Goal: Task Accomplishment & Management: Manage account settings

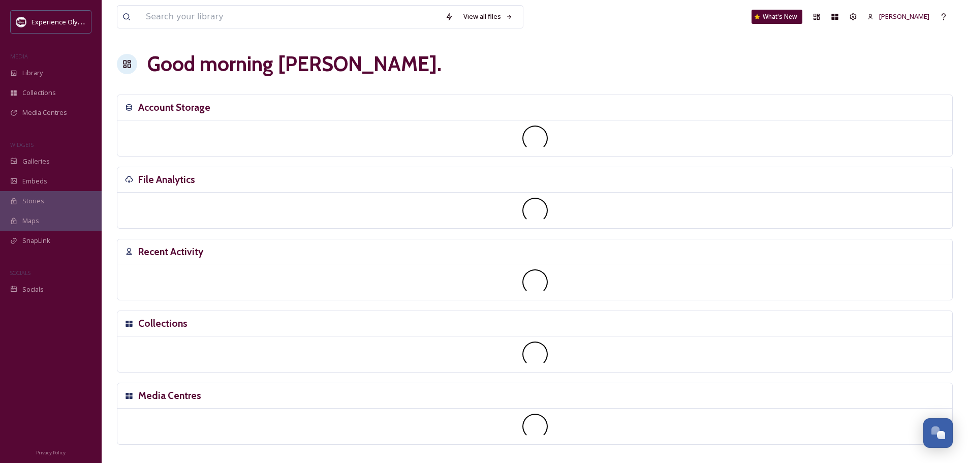
scroll to position [4548, 0]
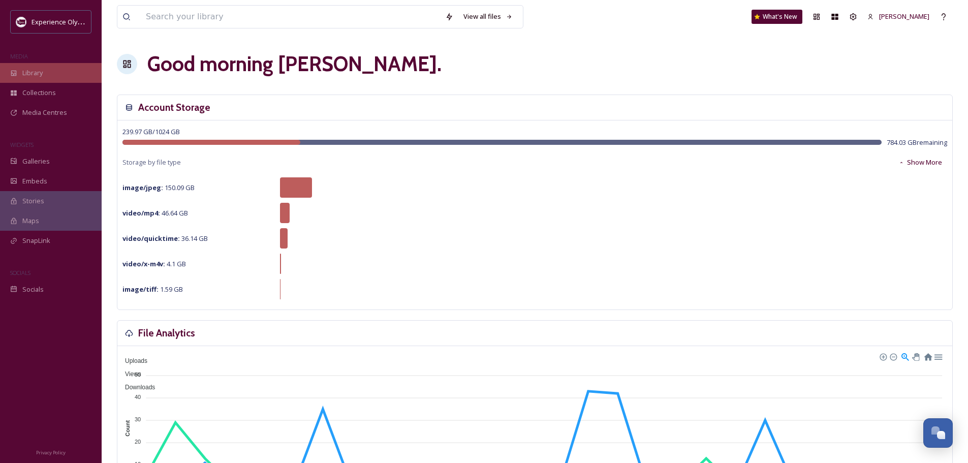
click at [29, 68] on div "Library" at bounding box center [51, 73] width 102 height 20
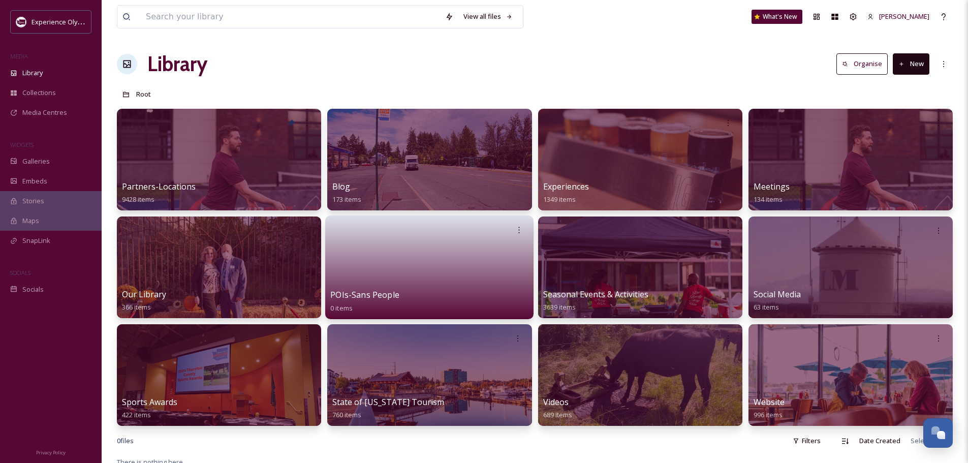
click at [391, 295] on span "POIs-Sans People" at bounding box center [364, 294] width 69 height 11
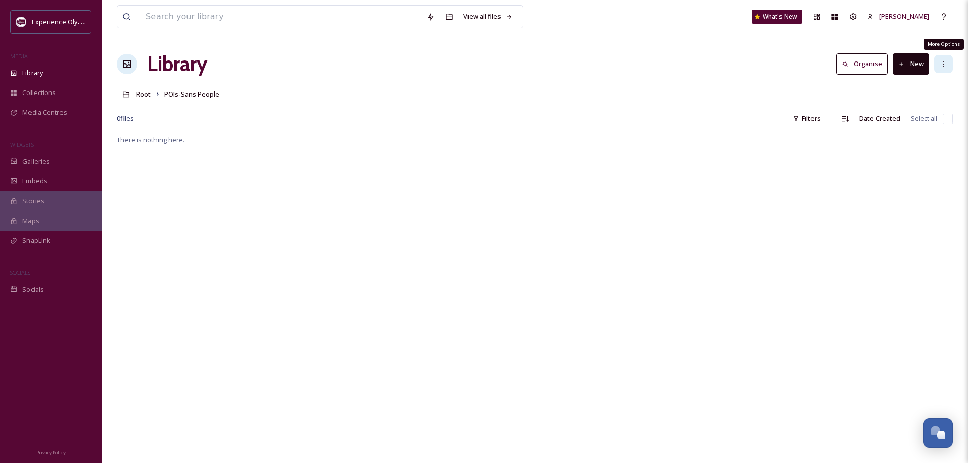
click at [942, 65] on icon at bounding box center [943, 64] width 8 height 8
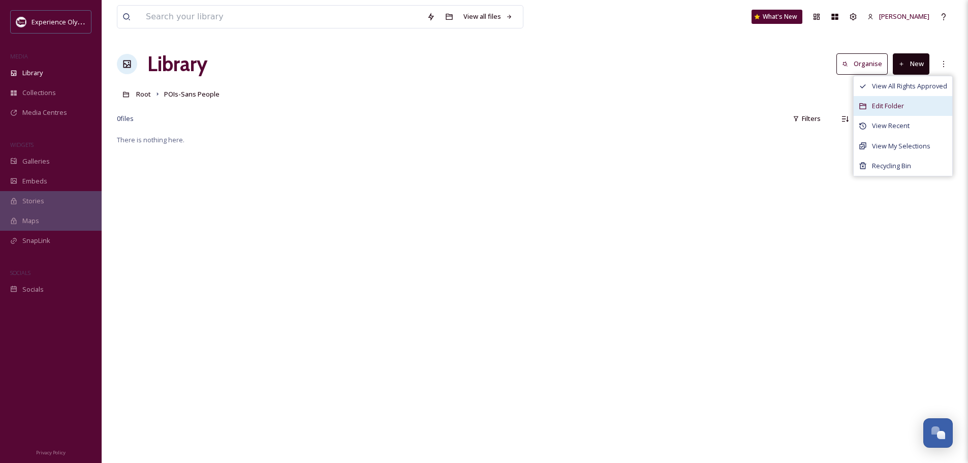
click at [911, 104] on div "Edit Folder" at bounding box center [902, 106] width 99 height 20
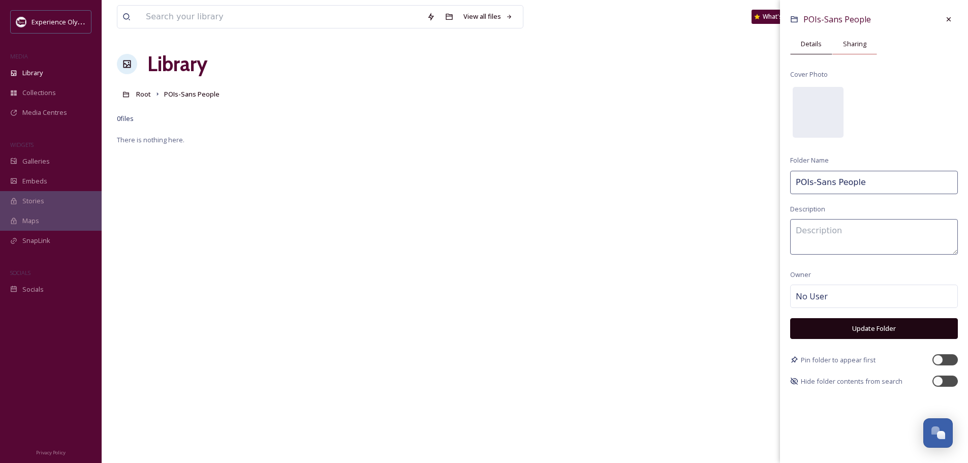
click at [849, 38] on div "Sharing" at bounding box center [854, 44] width 45 height 21
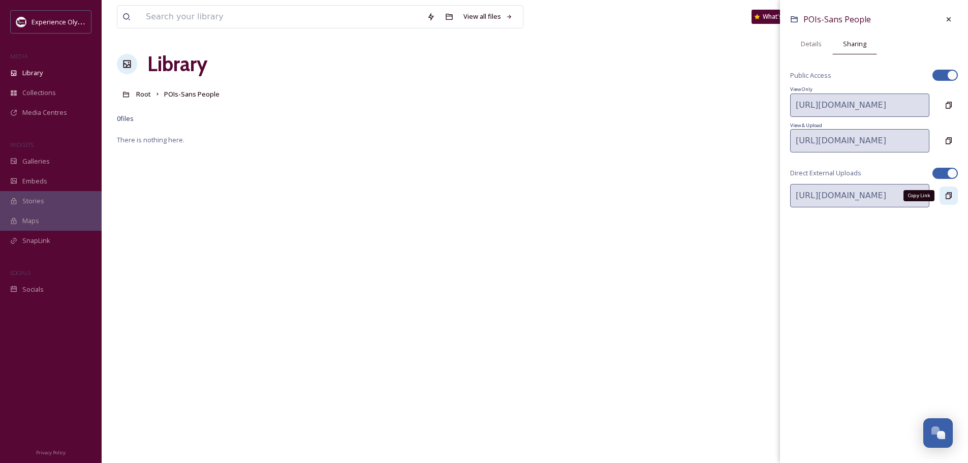
click at [951, 199] on icon at bounding box center [948, 196] width 8 height 8
click at [950, 16] on icon at bounding box center [948, 19] width 8 height 8
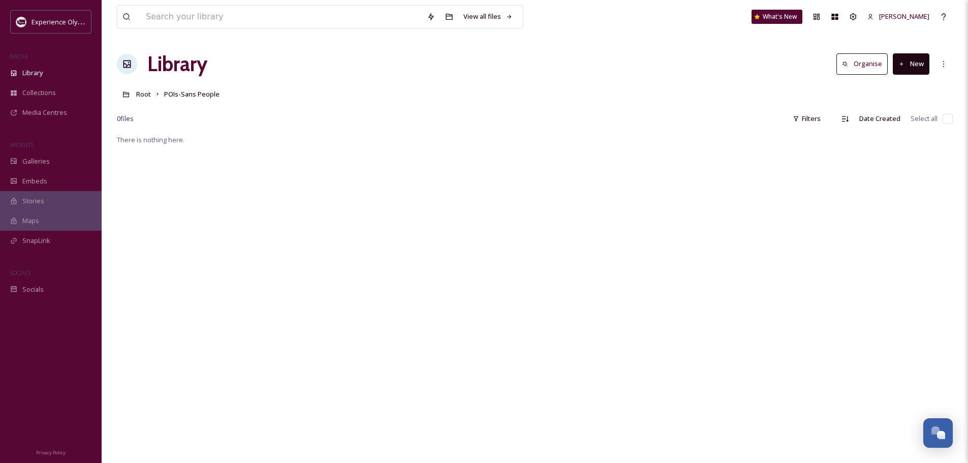
click at [901, 66] on icon at bounding box center [901, 64] width 7 height 7
click at [890, 130] on span "Folder" at bounding box center [898, 127] width 19 height 10
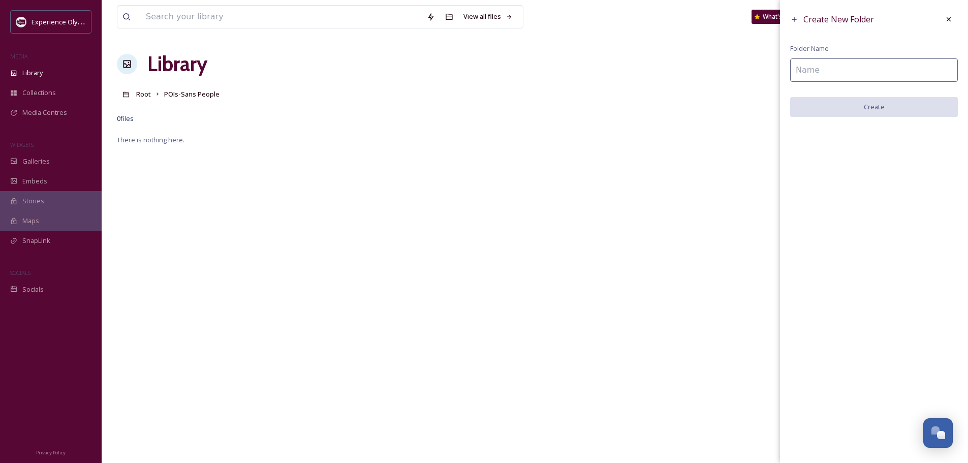
click at [868, 73] on input at bounding box center [874, 69] width 168 height 23
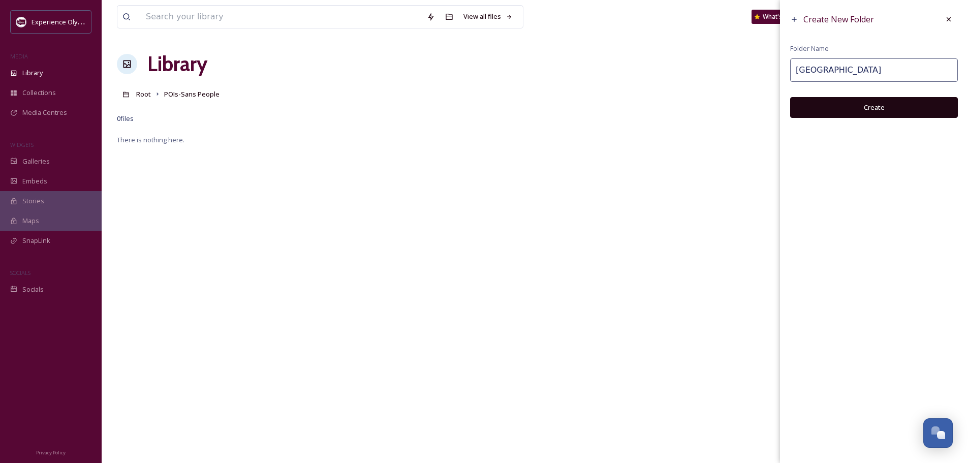
type input "[GEOGRAPHIC_DATA]"
click at [876, 103] on button "Create" at bounding box center [874, 107] width 168 height 21
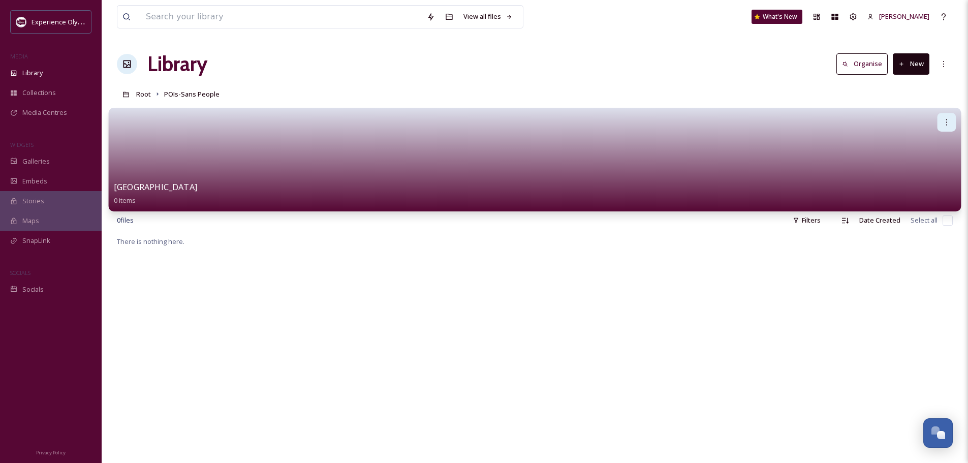
click at [947, 118] on icon at bounding box center [946, 122] width 8 height 8
click at [916, 146] on span "Edit / Share" at bounding box center [922, 145] width 36 height 10
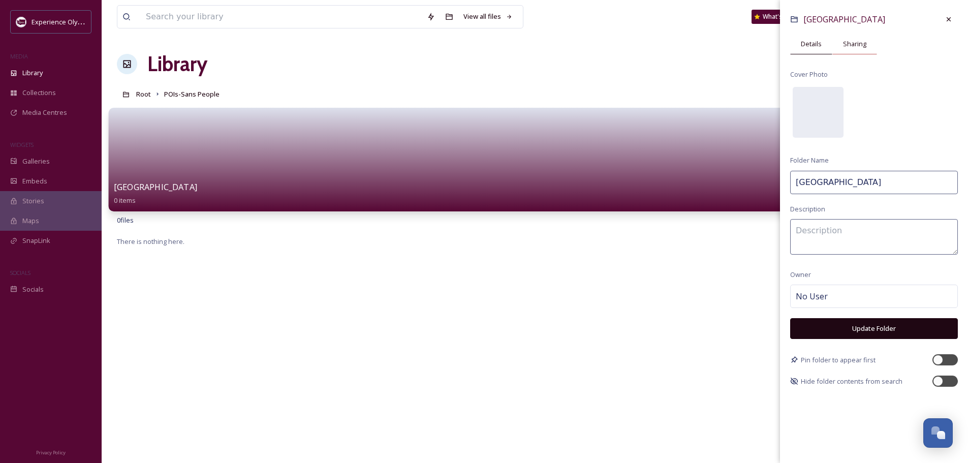
click at [839, 41] on div "Sharing" at bounding box center [854, 44] width 45 height 21
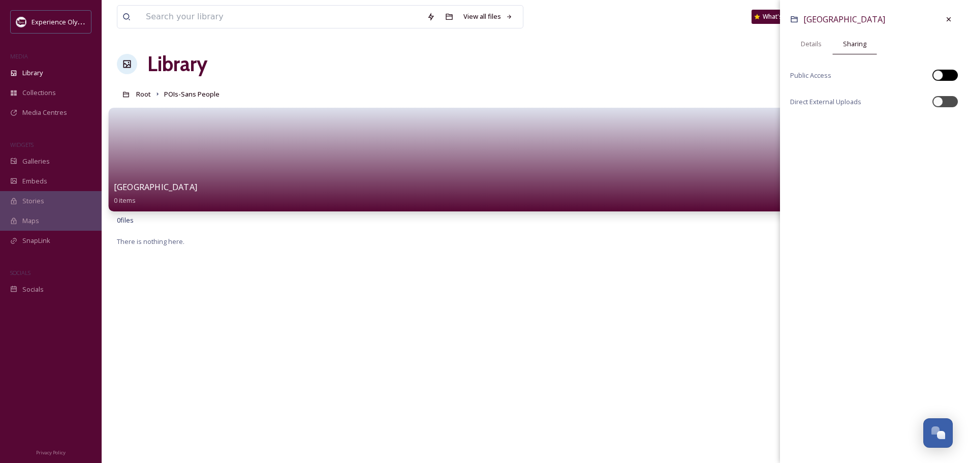
click at [946, 75] on div at bounding box center [944, 75] width 25 height 11
checkbox input "true"
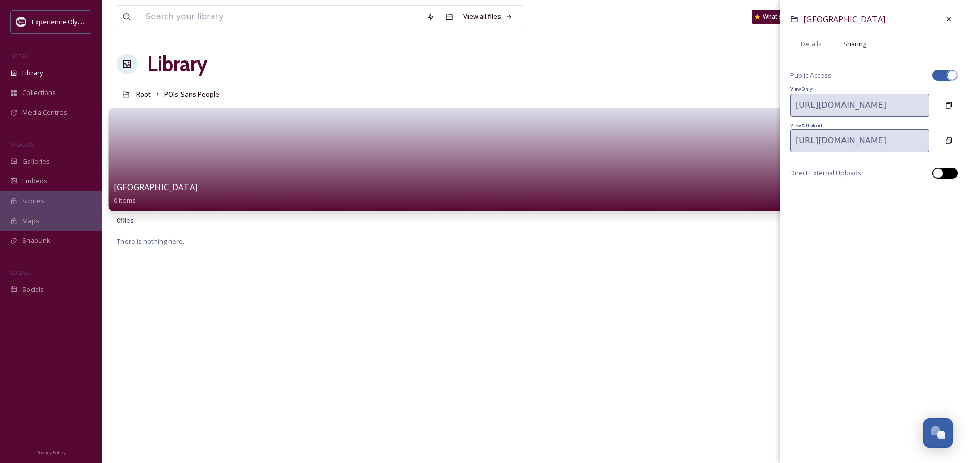
click at [949, 170] on div at bounding box center [944, 173] width 25 height 11
checkbox input "true"
click at [948, 196] on icon at bounding box center [948, 196] width 8 height 8
